Goal: Complete application form: Complete application form

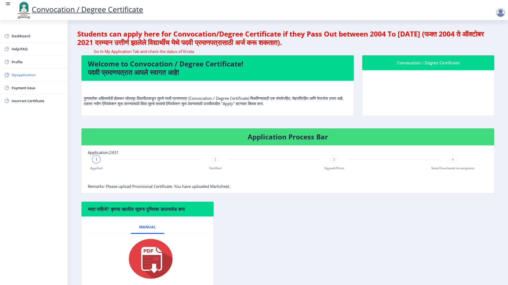
click at [25, 75] on span "Myapplication" at bounding box center [38, 75] width 52 height 6
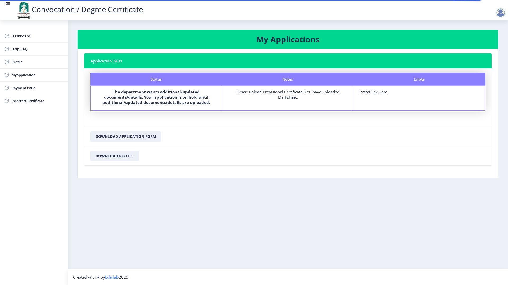
click at [381, 92] on u "Click Here" at bounding box center [378, 91] width 18 height 5
select select
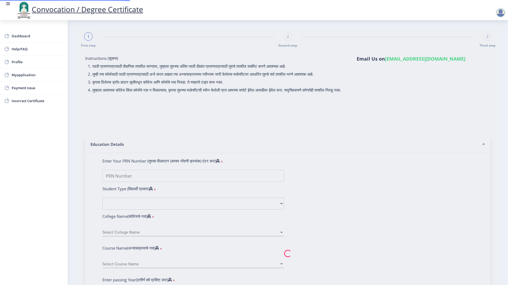
type input "2009032500239365"
select select "Regular"
select select "2011"
select select "March"
select select "FIRST CLASS"
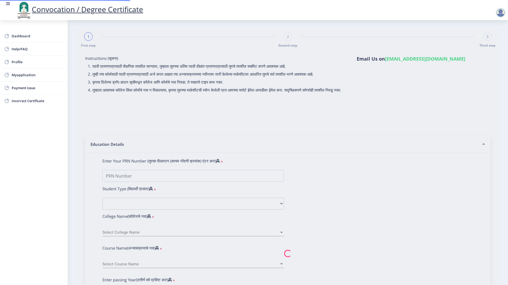
type input "15224"
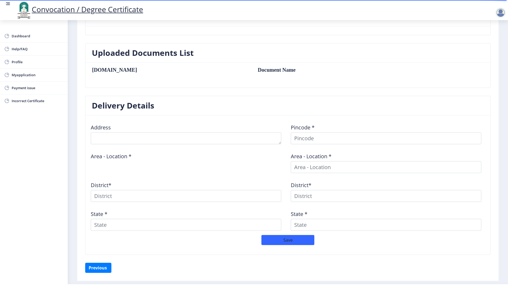
scroll to position [136, 0]
click at [21, 74] on span "Myapplication" at bounding box center [38, 75] width 52 height 6
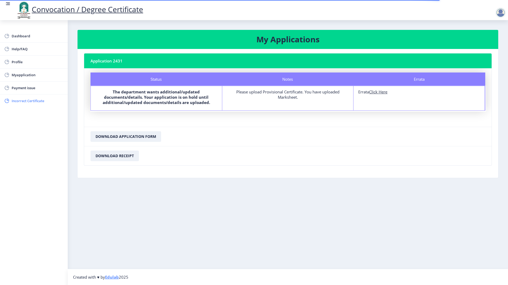
click at [29, 101] on span "Incorrect Certificate" at bounding box center [38, 101] width 52 height 6
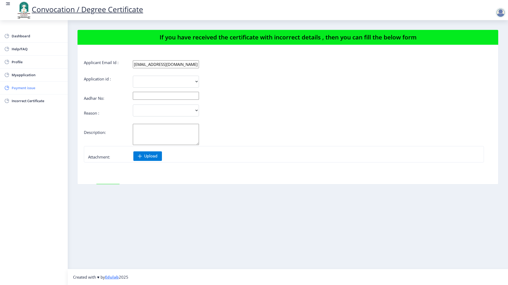
click at [25, 89] on span "Payment issue" at bounding box center [38, 88] width 52 height 6
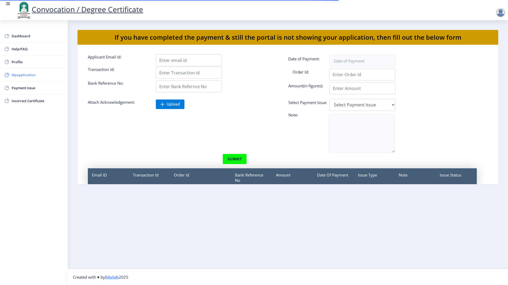
click at [26, 76] on span "Myapplication" at bounding box center [38, 75] width 52 height 6
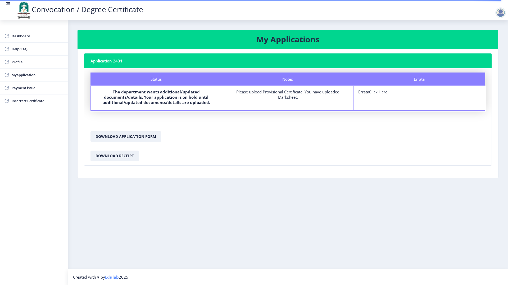
click at [380, 91] on u "Click Here" at bounding box center [378, 91] width 18 height 5
select select
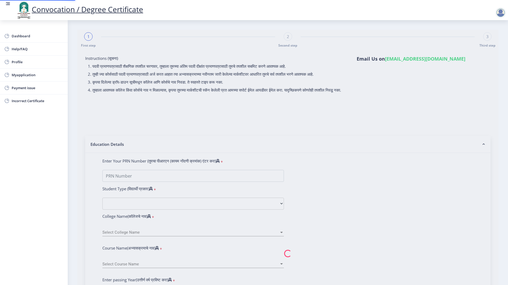
type input "2009032500239365"
select select "Regular"
select select "2011"
select select "March"
select select "FIRST CLASS"
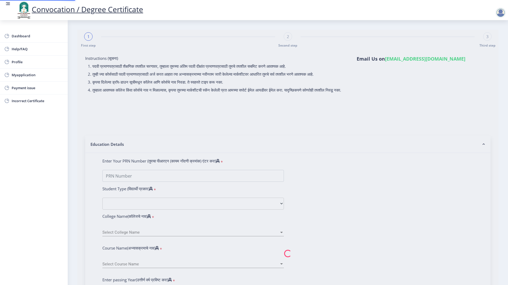
type input "15224"
select select "Advanced Costing"
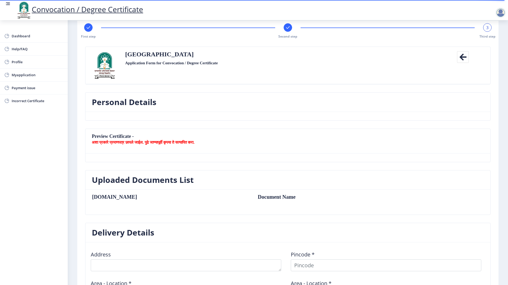
scroll to position [78, 0]
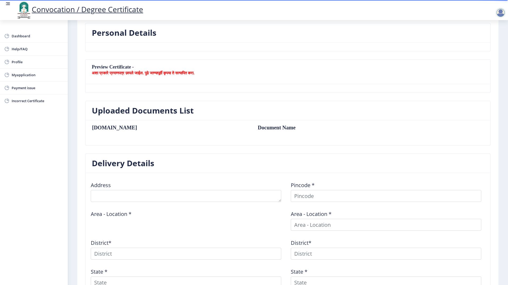
click at [253, 129] on td "Document Name" at bounding box center [329, 128] width 153 height 6
click at [144, 72] on b "अशा प्रकारे प्रमाणपत्र छापले जाईल. पुढे जाण्यापूर्वी कृपया ते सत्यापित करा." at bounding box center [143, 72] width 103 height 5
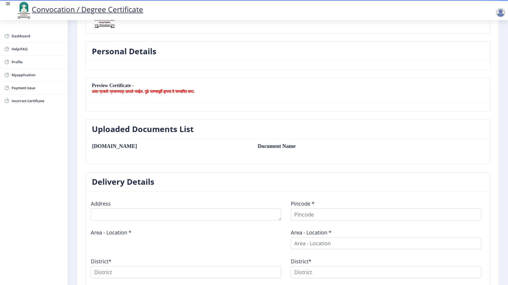
scroll to position [0, 0]
